Goal: Task Accomplishment & Management: Complete application form

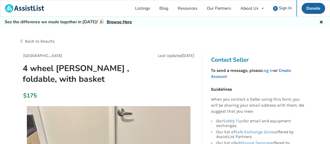
click at [289, 70] on link "Create Account" at bounding box center [251, 73] width 80 height 11
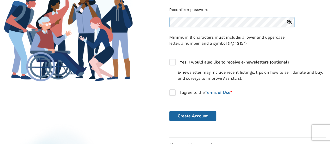
scroll to position [121, 0]
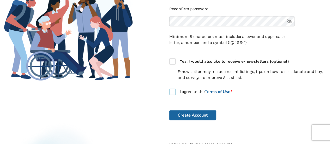
click at [172, 90] on label "I agree to the Terms of Use *" at bounding box center [200, 91] width 63 height 6
checkbox input "true"
click at [190, 116] on button "Create Account" at bounding box center [192, 115] width 47 height 10
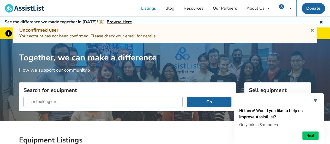
click at [27, 101] on input "text" at bounding box center [102, 102] width 159 height 10
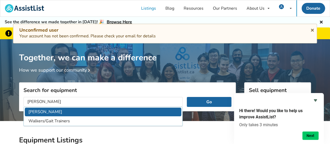
click at [114, 109] on li "[PERSON_NAME]" at bounding box center [103, 111] width 156 height 9
type input "[PERSON_NAME]"
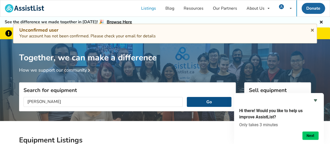
click at [214, 101] on button "Go" at bounding box center [209, 102] width 45 height 10
click at [312, 28] on icon at bounding box center [312, 29] width 5 height 4
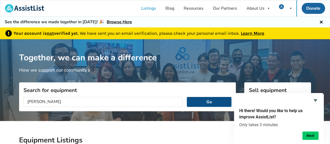
click at [208, 102] on button "Go" at bounding box center [209, 102] width 45 height 10
click at [209, 101] on button "Go" at bounding box center [209, 102] width 45 height 10
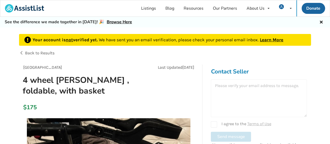
click at [216, 86] on div at bounding box center [259, 98] width 96 height 38
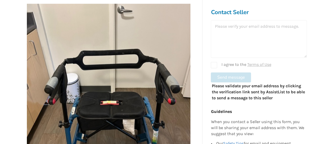
scroll to position [116, 0]
